Goal: Task Accomplishment & Management: Use online tool/utility

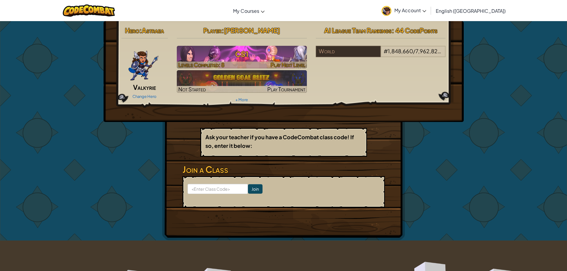
click at [232, 58] on h3 "CS1" at bounding box center [242, 53] width 130 height 13
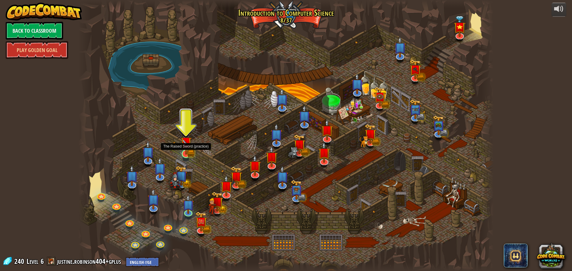
click at [188, 152] on img at bounding box center [185, 142] width 11 height 24
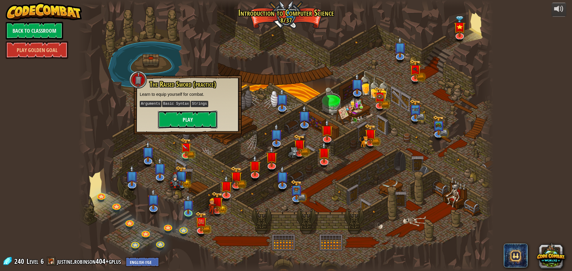
click at [185, 124] on button "Play" at bounding box center [188, 120] width 60 height 18
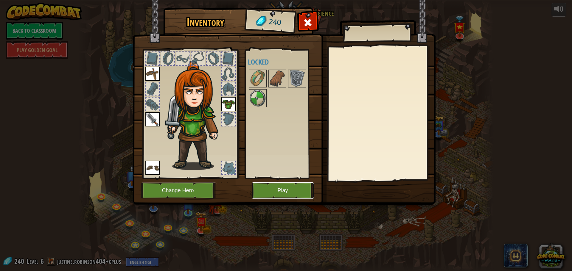
click at [276, 188] on button "Play" at bounding box center [283, 191] width 62 height 16
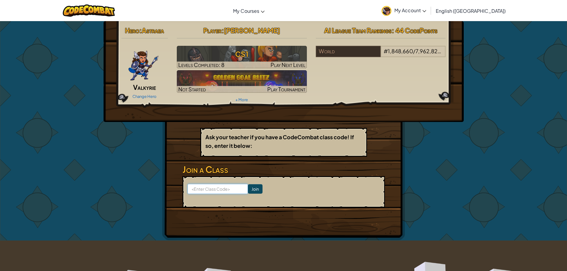
click at [215, 188] on input at bounding box center [218, 189] width 60 height 10
click at [217, 187] on input at bounding box center [218, 189] width 60 height 10
click at [426, 10] on span "My Account" at bounding box center [411, 10] width 32 height 6
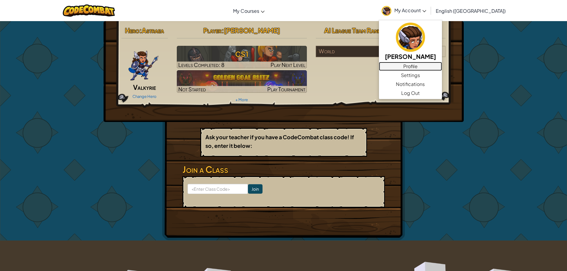
click at [442, 69] on link "Profile" at bounding box center [410, 66] width 63 height 9
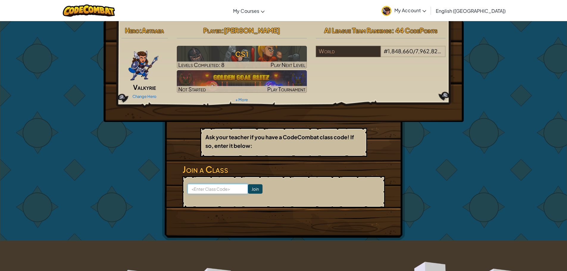
click at [207, 187] on input at bounding box center [218, 189] width 60 height 10
type input "IceBurnFire"
click at [250, 190] on input "Join" at bounding box center [255, 189] width 15 height 10
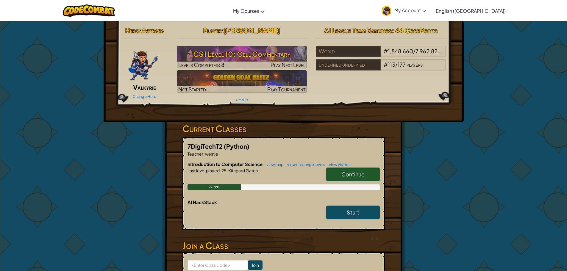
click at [355, 172] on span "Continue" at bounding box center [353, 174] width 23 height 7
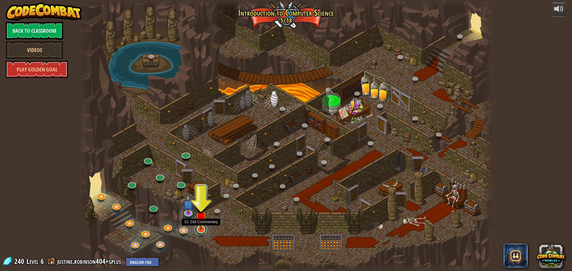
click at [202, 231] on link at bounding box center [201, 229] width 12 height 12
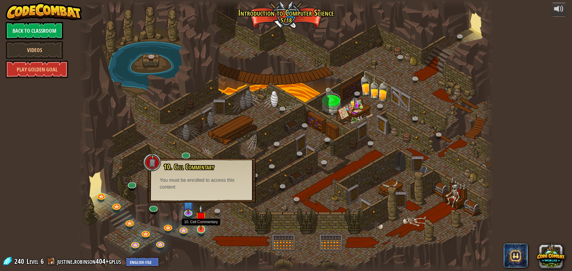
click at [200, 229] on img at bounding box center [200, 217] width 11 height 25
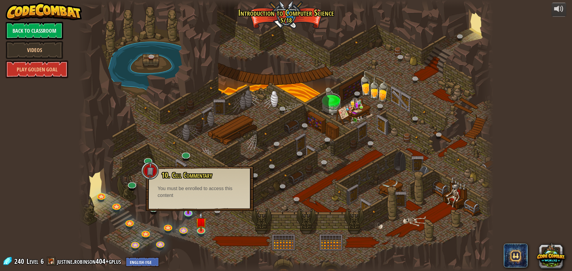
click at [169, 213] on div at bounding box center [285, 135] width 415 height 271
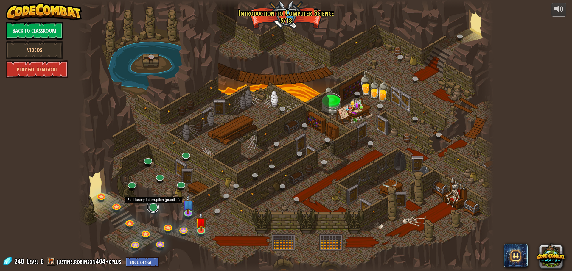
click at [154, 208] on link at bounding box center [153, 207] width 12 height 12
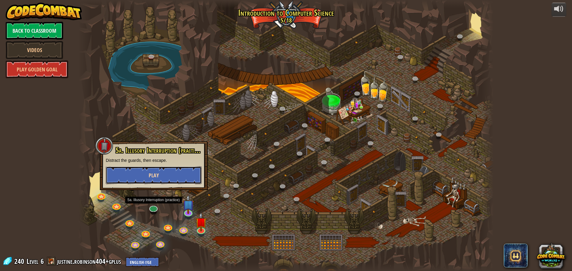
click at [168, 171] on button "Play" at bounding box center [154, 175] width 96 height 18
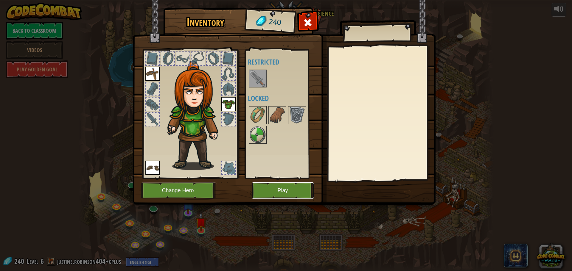
click at [279, 191] on button "Play" at bounding box center [283, 191] width 62 height 16
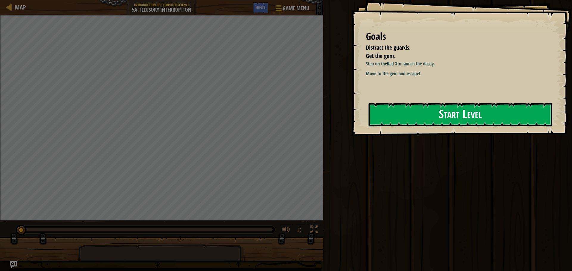
click at [402, 109] on button "Start Level" at bounding box center [460, 115] width 184 height 24
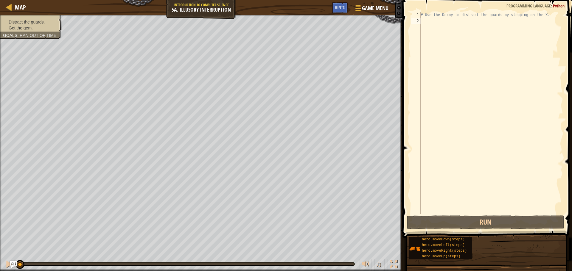
type textarea "h"
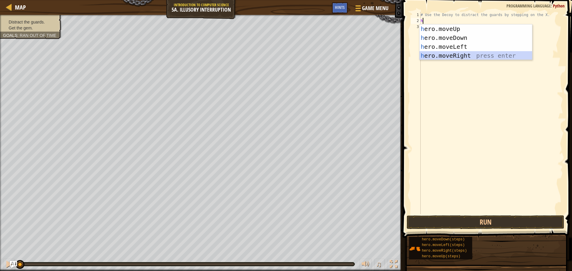
click at [476, 56] on div "h ero.moveUp press enter h ero.moveDown press enter h ero.moveLeft press enter …" at bounding box center [475, 51] width 113 height 54
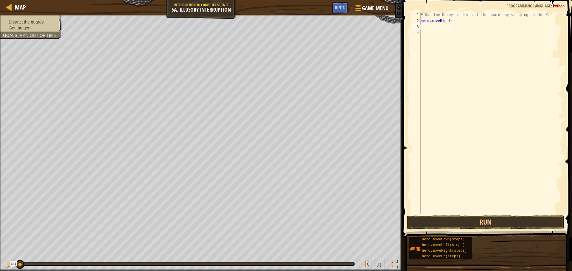
type textarea "h"
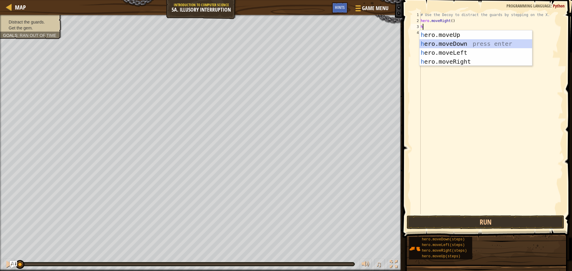
click at [459, 42] on div "h ero.moveUp press enter h ero.moveDown press enter h ero.moveLeft press enter …" at bounding box center [475, 57] width 113 height 54
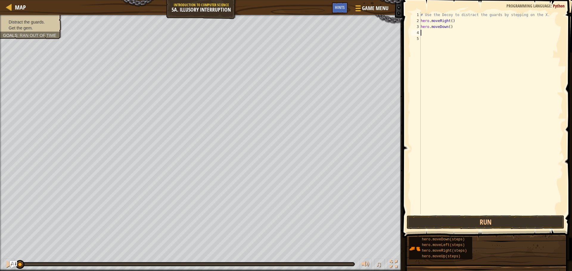
click at [448, 28] on div "# Use the Decoy to distract the guards by stepping on the X. hero . moveRight (…" at bounding box center [491, 119] width 144 height 214
type textarea "hero.moveDown(2)"
click at [428, 37] on div "# Use the Decoy to distract the guards by stepping on the X. hero . moveRight (…" at bounding box center [491, 119] width 144 height 214
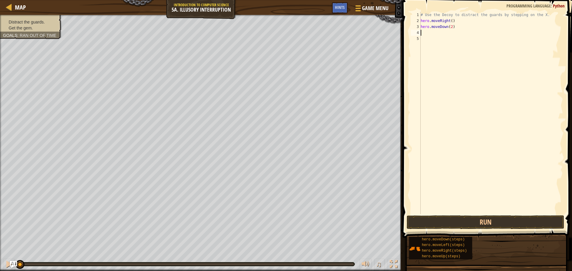
click at [428, 32] on div "# Use the Decoy to distract the guards by stepping on the X. hero . moveRight (…" at bounding box center [491, 119] width 144 height 214
type textarea "h"
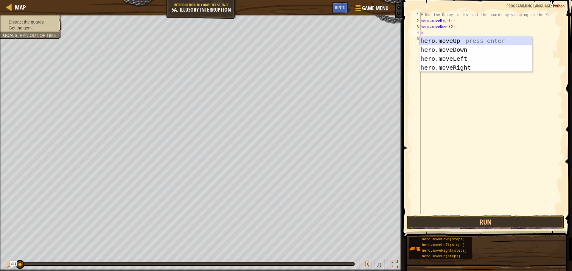
click at [441, 40] on div "h ero.moveUp press enter h ero.moveDown press enter h ero.moveLeft press enter …" at bounding box center [475, 63] width 113 height 54
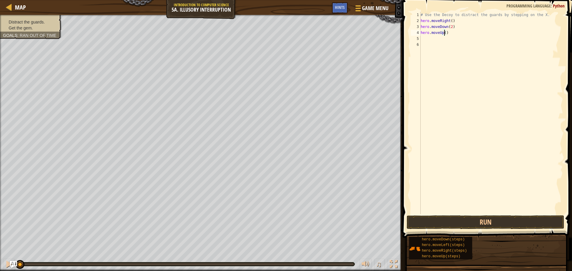
click at [443, 31] on div "# Use the Decoy to distract the guards by stepping on the X. hero . moveRight (…" at bounding box center [491, 119] width 144 height 214
type textarea "hero.moveUp(2)"
click at [438, 38] on div "# Use the Decoy to distract the guards by stepping on the X. hero . moveRight (…" at bounding box center [491, 119] width 144 height 214
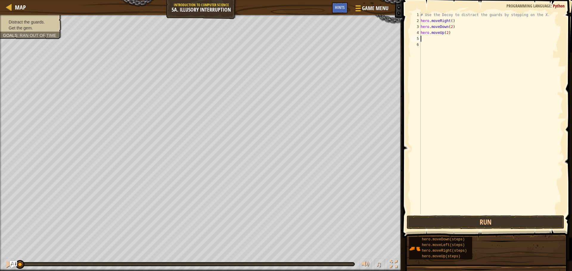
type textarea "h"
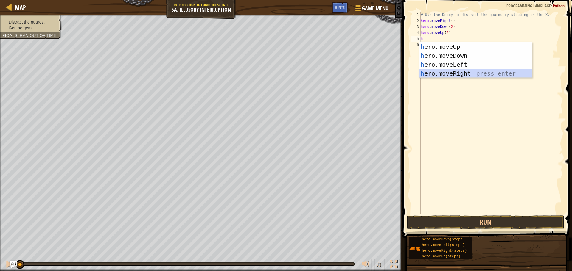
click at [453, 71] on div "h ero.moveUp press enter h ero.moveDown press enter h ero.moveLeft press enter …" at bounding box center [475, 69] width 113 height 54
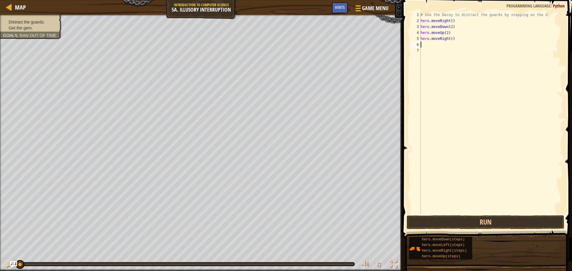
click at [450, 41] on div "# Use the Decoy to distract the guards by stepping on the X. hero . moveRight (…" at bounding box center [491, 119] width 144 height 214
type textarea "hero.moveRight(3)"
click at [459, 225] on button "Run" at bounding box center [485, 223] width 158 height 14
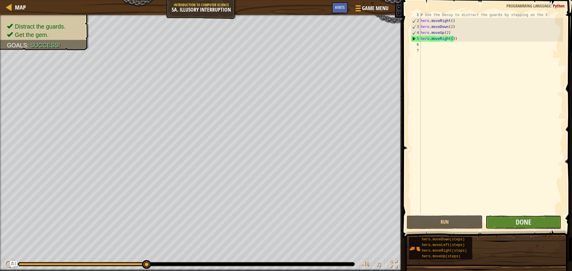
click at [536, 224] on button "Done" at bounding box center [523, 223] width 76 height 14
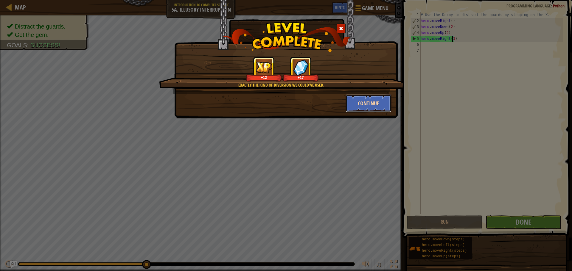
click at [356, 98] on button "Continue" at bounding box center [368, 103] width 46 height 18
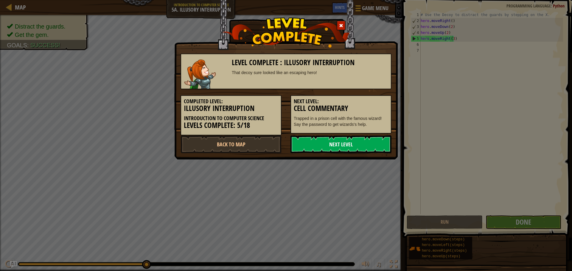
click at [336, 145] on link "Next Level" at bounding box center [340, 144] width 101 height 18
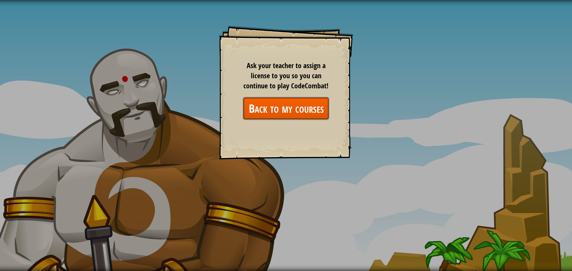
click at [305, 102] on link "Back to my courses" at bounding box center [286, 108] width 86 height 23
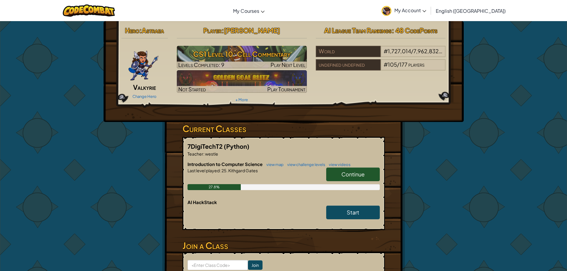
click at [374, 173] on link "Continue" at bounding box center [353, 175] width 54 height 14
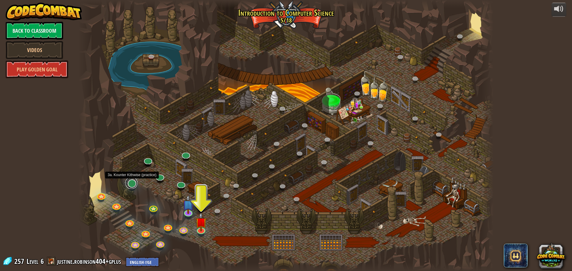
click at [131, 186] on link at bounding box center [131, 183] width 12 height 12
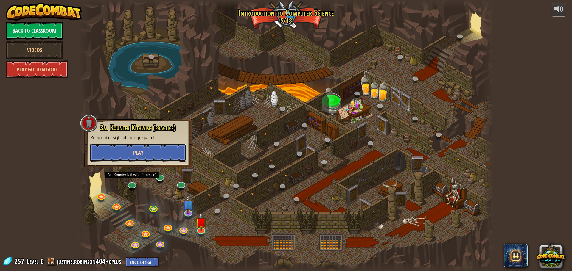
click at [136, 150] on span "Play" at bounding box center [138, 152] width 10 height 7
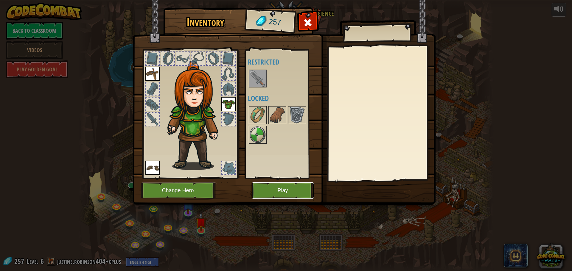
click at [271, 186] on button "Play" at bounding box center [283, 191] width 62 height 16
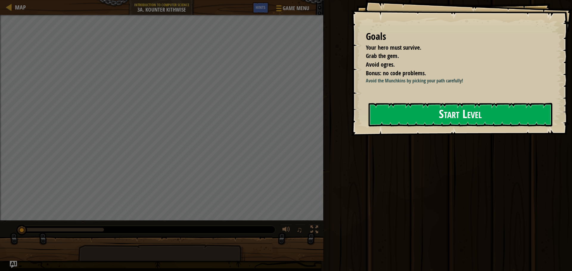
click at [414, 115] on button "Start Level" at bounding box center [460, 115] width 184 height 24
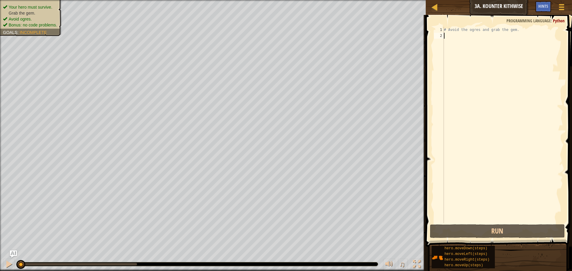
type textarea "h"
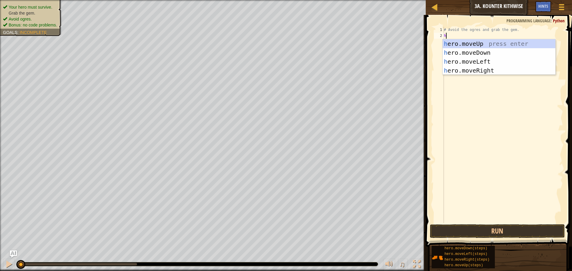
scroll to position [3, 0]
click at [486, 50] on div "h ero.moveUp press enter h ero.moveDown press enter h ero.moveLeft press enter …" at bounding box center [498, 66] width 113 height 54
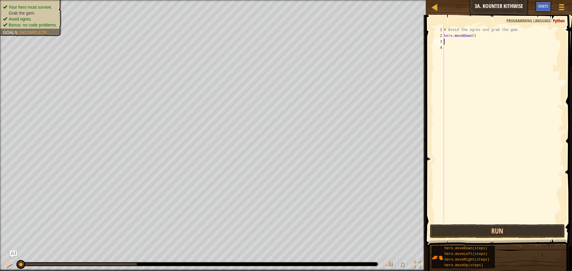
type textarea "h"
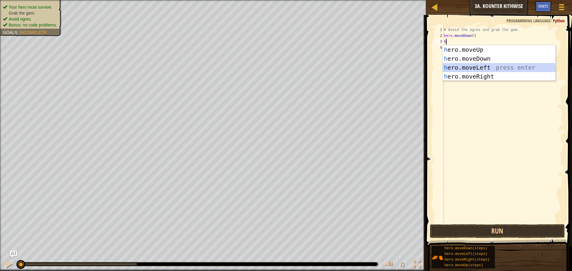
click at [480, 71] on div "h ero.moveUp press enter h ero.moveDown press enter h ero.moveLeft press enter …" at bounding box center [498, 72] width 113 height 54
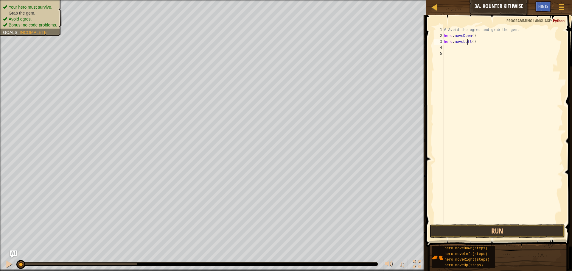
click at [467, 40] on div "# Avoid the ogres and grab the gem. hero . moveDown ( ) hero . moveLeft ( )" at bounding box center [502, 131] width 120 height 208
click at [471, 40] on div "# Avoid the ogres and grab the gem. hero . moveDown ( ) hero . moveLeft ( )" at bounding box center [502, 131] width 120 height 208
click at [469, 41] on div "# Avoid the ogres and grab the gem. hero . moveDown ( ) hero . moveLeft ( )" at bounding box center [502, 131] width 120 height 208
click at [484, 0] on body "Map Introduction to Computer Science 3a. Kounter Kithwise Game Menu Done Hints …" at bounding box center [286, 0] width 572 height 0
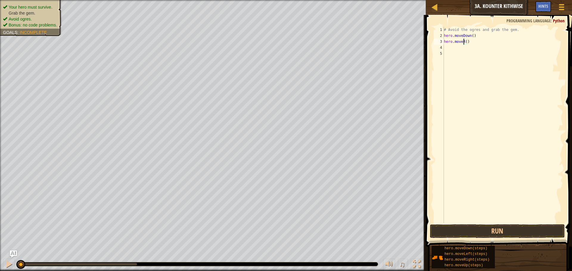
click at [462, 40] on div "# Avoid the ogres and grab the gem. hero . moveDown ( ) hero . moveR ( )" at bounding box center [502, 131] width 120 height 208
click at [509, 48] on div "hero.moveRi ght press enter" at bounding box center [498, 58] width 113 height 27
type textarea "hero.moveRight"
click at [456, 45] on div "# Avoid the ogres and grab the gem. hero . moveDown ( ) hero . moveRight" at bounding box center [502, 131] width 120 height 208
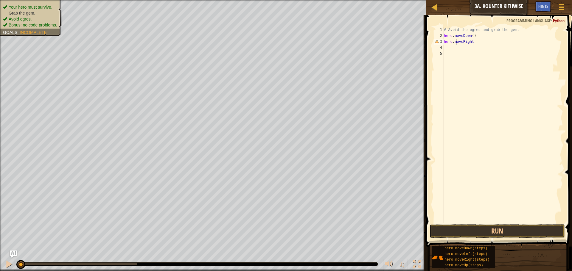
click at [456, 41] on div "# Avoid the ogres and grab the gem. hero . moveDown ( ) hero . moveRight" at bounding box center [502, 131] width 120 height 208
click at [472, 42] on div "# Avoid the ogres and grab the gem. hero . moveDown ( ) hero . moveRight" at bounding box center [502, 131] width 120 height 208
type textarea "hero.moveRight()"
click at [467, 49] on div "# Avoid the ogres and grab the gem. hero . moveDown ( ) hero . moveRight ( )" at bounding box center [502, 131] width 120 height 208
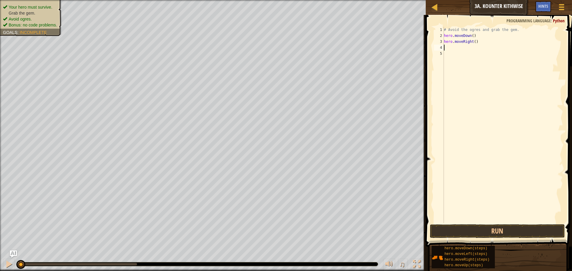
scroll to position [3, 0]
type textarea "h"
click at [473, 42] on div "# Avoid the ogres and grab the gem. hero . moveDown ( ) hero . moveRight ( )" at bounding box center [502, 131] width 120 height 208
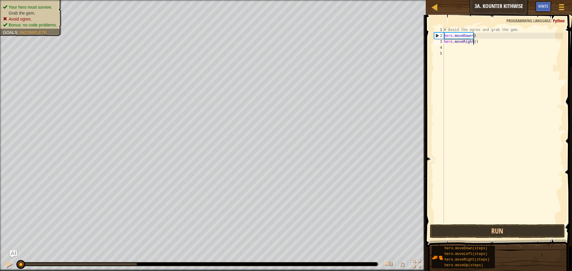
scroll to position [3, 2]
click at [492, 227] on button "Run" at bounding box center [497, 232] width 135 height 14
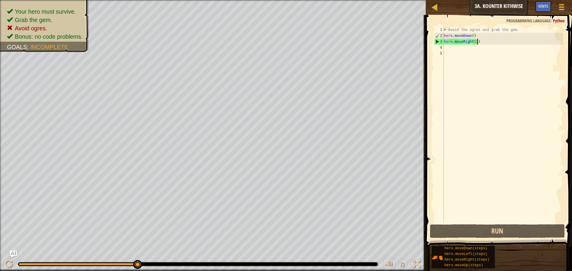
click at [481, 43] on div "# Avoid the ogres and grab the gem. hero . moveDown ( ) hero . moveRight ( 2 )" at bounding box center [502, 131] width 120 height 208
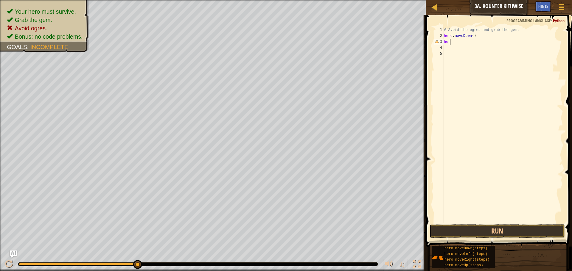
scroll to position [3, 0]
type textarea "h"
type textarea "hero.moveDown(2)"
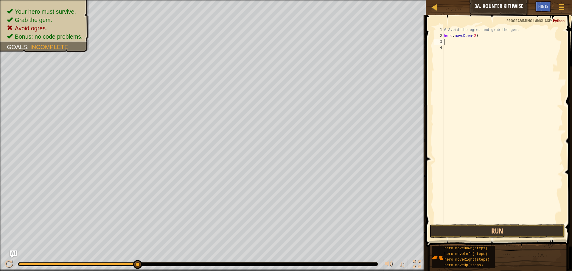
type textarea "h"
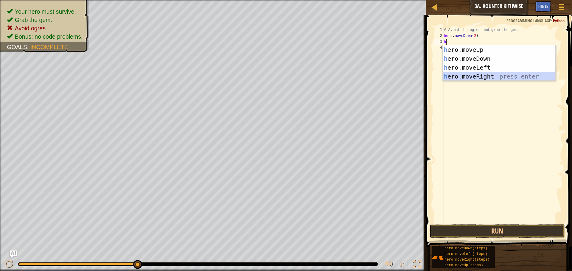
click at [482, 77] on div "h ero.moveUp press enter h ero.moveDown press enter h ero.moveLeft press enter …" at bounding box center [498, 72] width 113 height 54
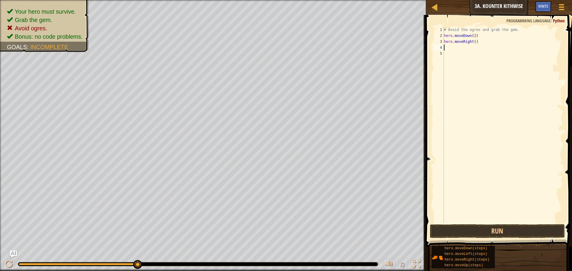
type textarea "h"
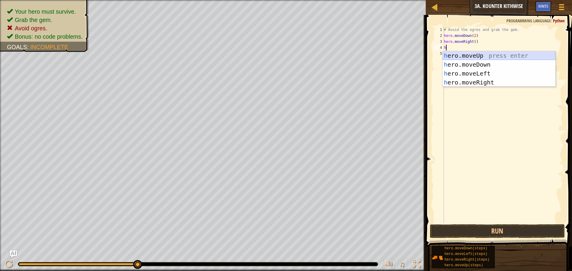
click at [480, 55] on div "h ero.moveUp press enter h ero.moveDown press enter h ero.moveLeft press enter …" at bounding box center [498, 78] width 113 height 54
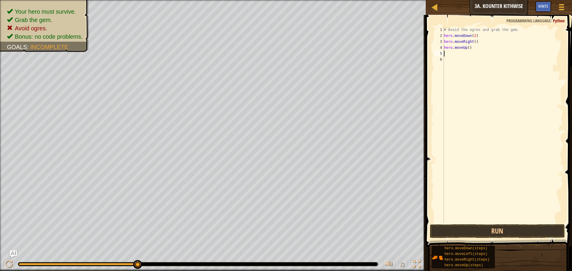
type textarea "h"
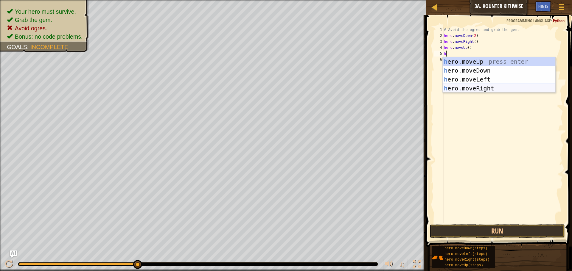
click at [492, 88] on div "h ero.moveUp press enter h ero.moveDown press enter h ero.moveLeft press enter …" at bounding box center [498, 84] width 113 height 54
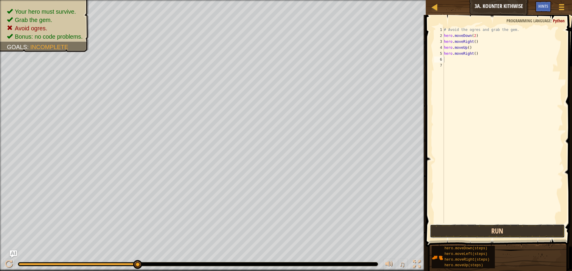
click at [491, 230] on button "Run" at bounding box center [497, 232] width 135 height 14
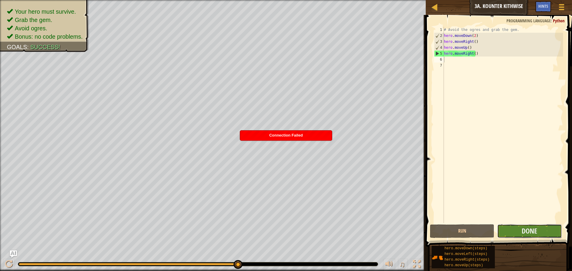
click at [511, 231] on button "Done" at bounding box center [529, 232] width 64 height 14
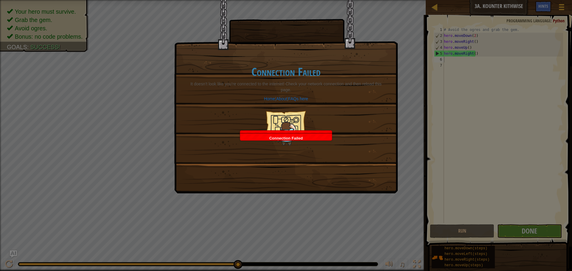
click at [314, 139] on div "Connection Failed" at bounding box center [286, 139] width 92 height 10
